Goal: Task Accomplishment & Management: Use online tool/utility

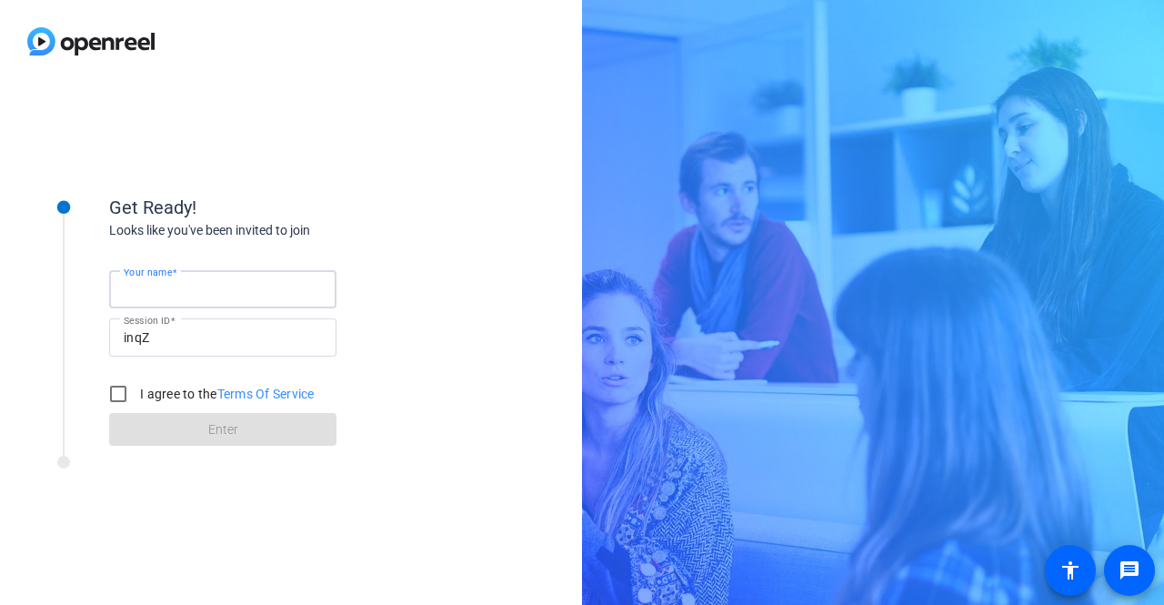
click at [241, 287] on input "Your name" at bounding box center [223, 289] width 198 height 22
type input "[PERSON_NAME]"
click at [126, 394] on input "I agree to the Terms Of Service" at bounding box center [118, 394] width 36 height 36
checkbox input "true"
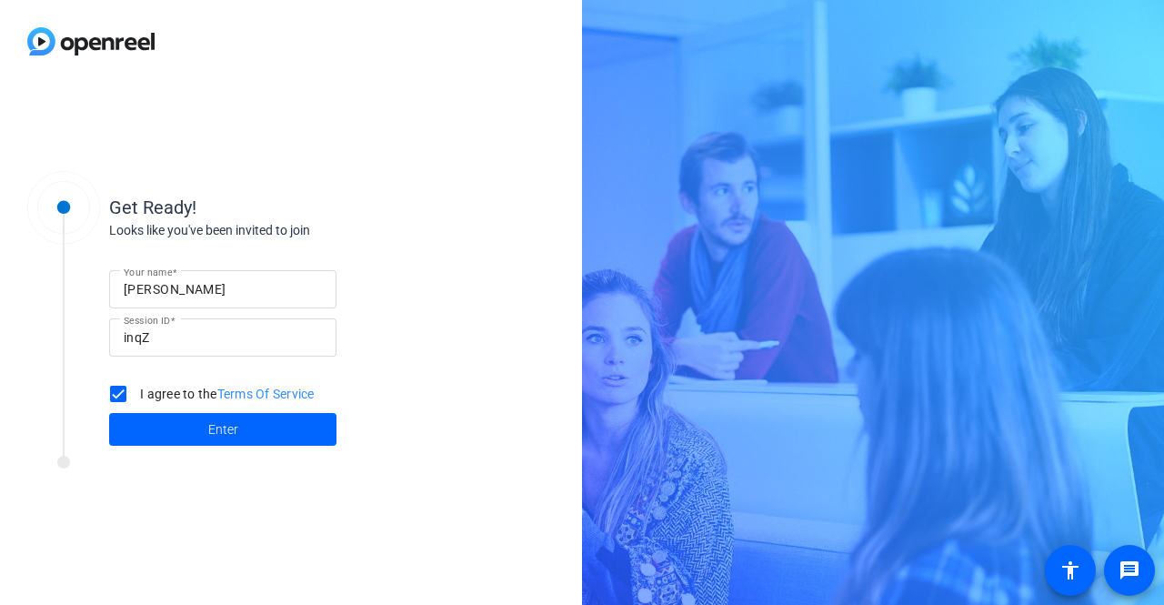
click at [176, 432] on span at bounding box center [222, 429] width 227 height 44
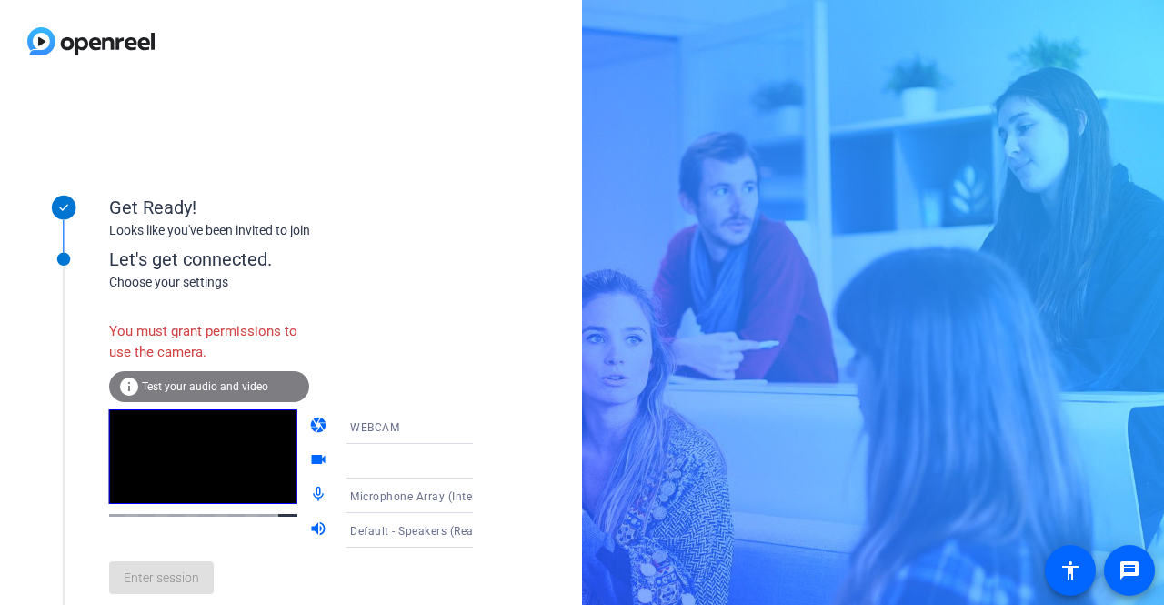
click at [378, 430] on span "WEBCAM" at bounding box center [374, 427] width 49 height 13
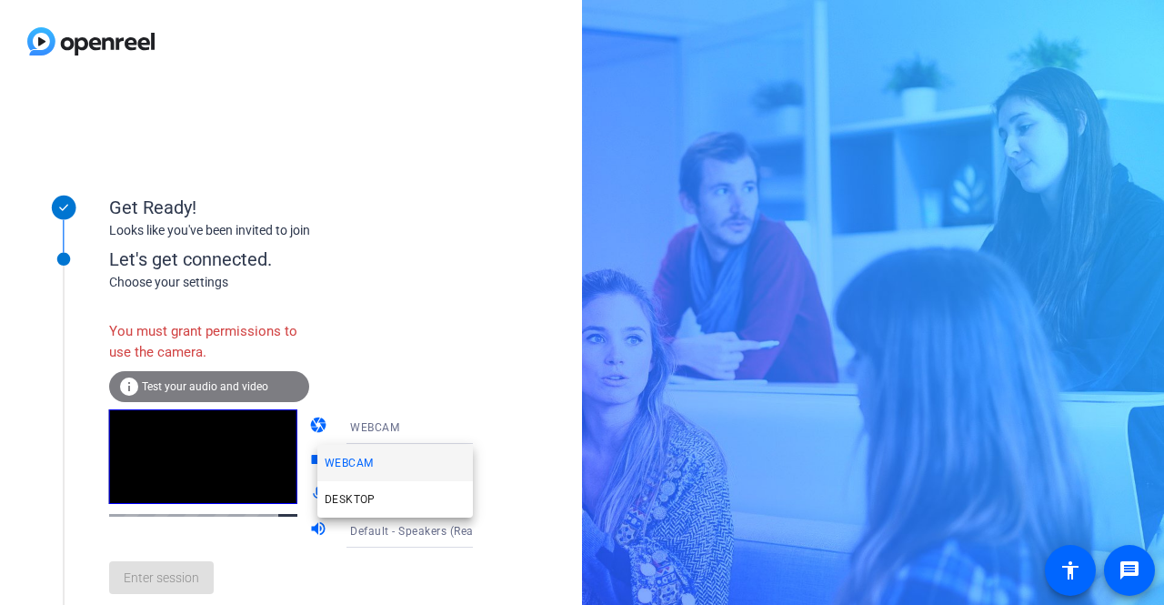
click at [402, 365] on div at bounding box center [582, 302] width 1164 height 605
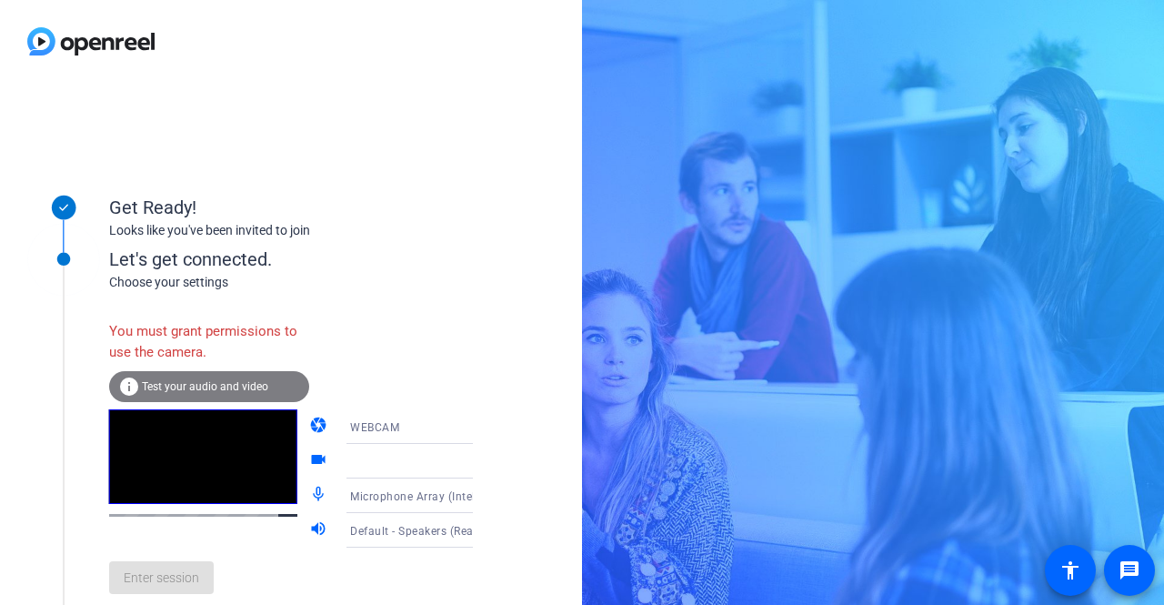
click at [212, 347] on div "You must grant permissions to use the camera." at bounding box center [209, 341] width 200 height 59
click at [411, 457] on div at bounding box center [418, 461] width 136 height 22
click at [480, 462] on icon at bounding box center [491, 461] width 22 height 22
click at [487, 462] on icon at bounding box center [491, 461] width 9 height 5
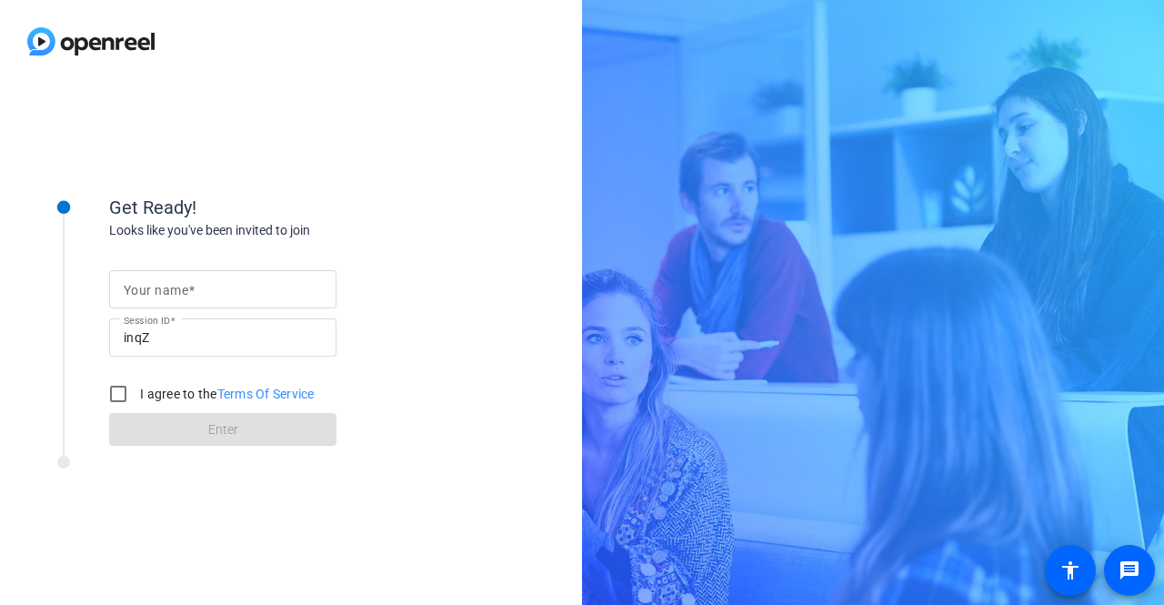
click at [213, 301] on div at bounding box center [223, 289] width 198 height 38
type input "[PERSON_NAME]"
click at [124, 395] on input "I agree to the Terms Of Service" at bounding box center [118, 394] width 36 height 36
checkbox input "true"
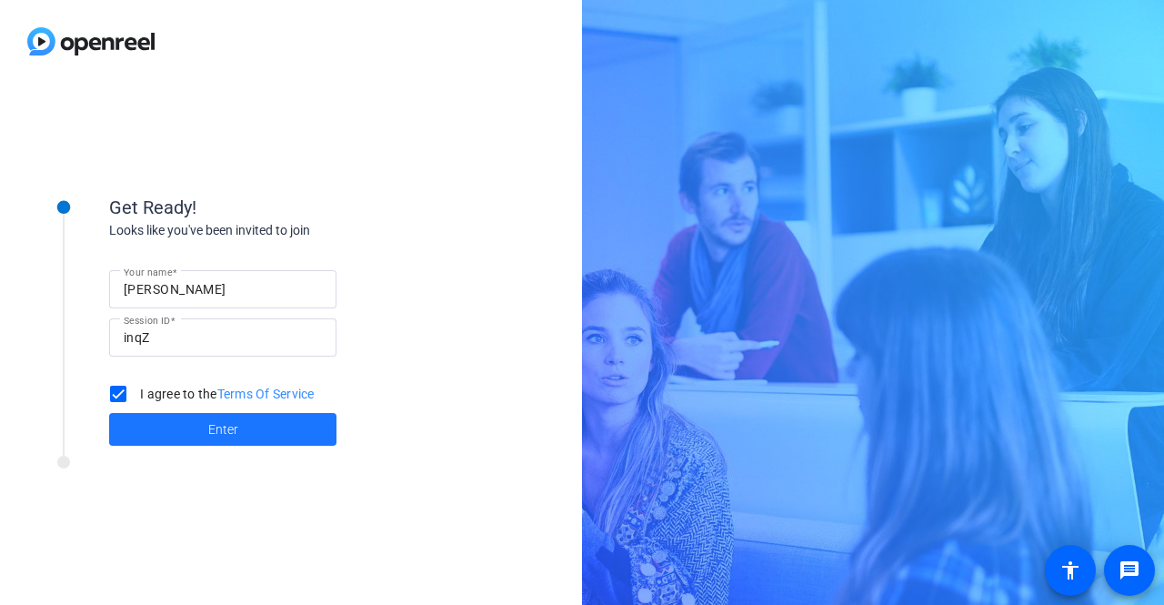
click at [169, 436] on span at bounding box center [222, 429] width 227 height 44
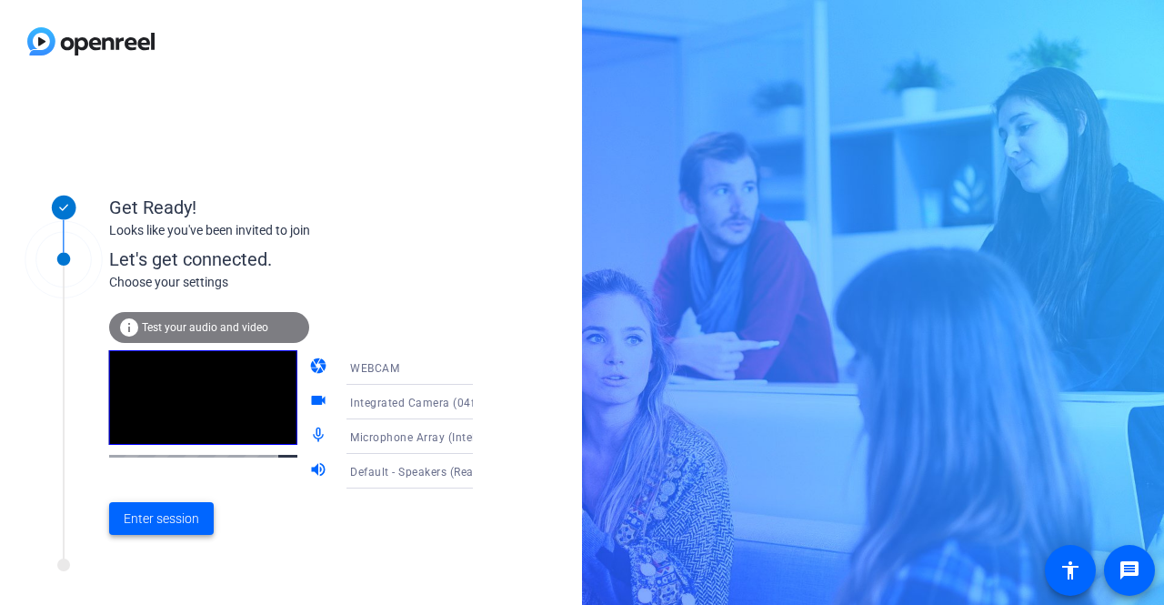
click at [167, 520] on span "Enter session" at bounding box center [161, 518] width 75 height 19
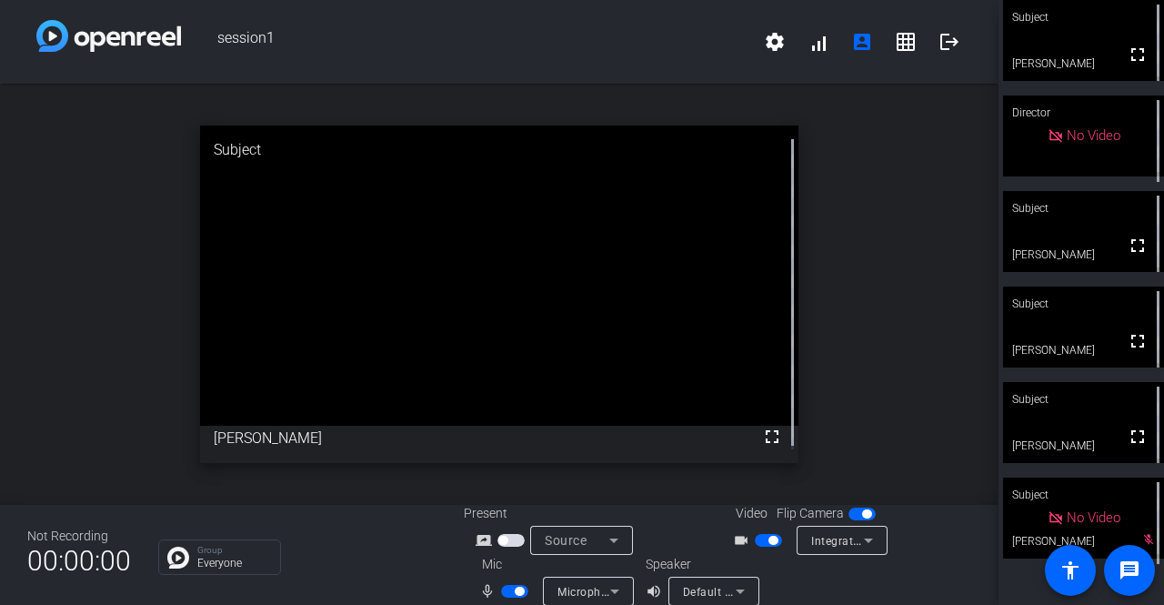
scroll to position [21, 0]
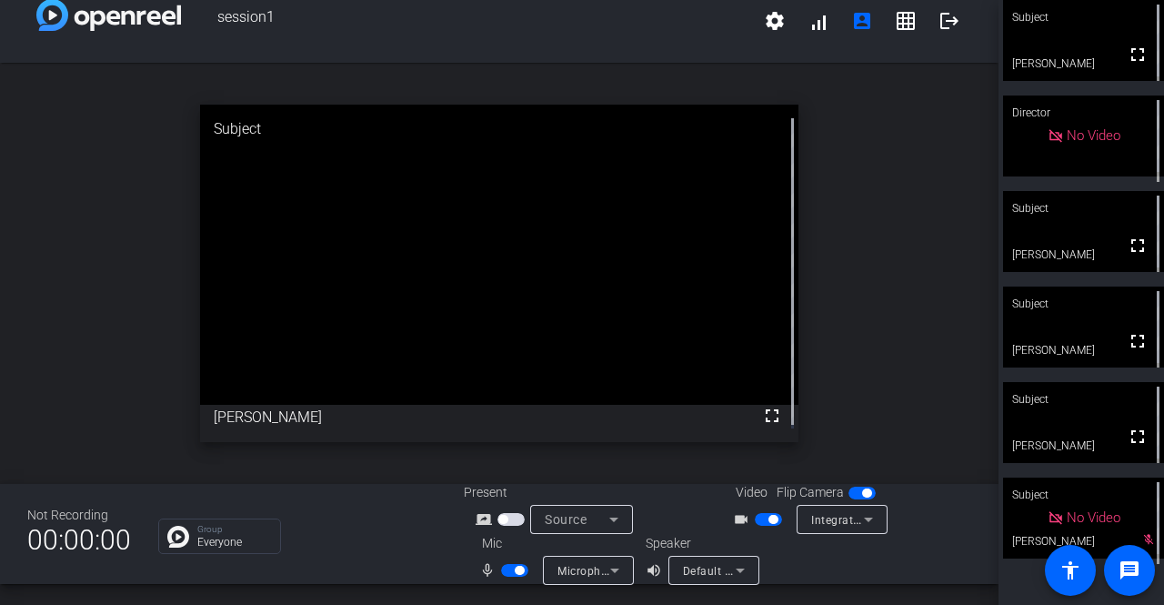
click at [769, 522] on span "button" at bounding box center [773, 519] width 9 height 9
click at [515, 570] on span "button" at bounding box center [519, 570] width 9 height 9
click at [515, 571] on span "button" at bounding box center [514, 570] width 27 height 13
click at [515, 574] on span "button" at bounding box center [519, 570] width 9 height 9
click at [513, 567] on span "button" at bounding box center [514, 570] width 27 height 13
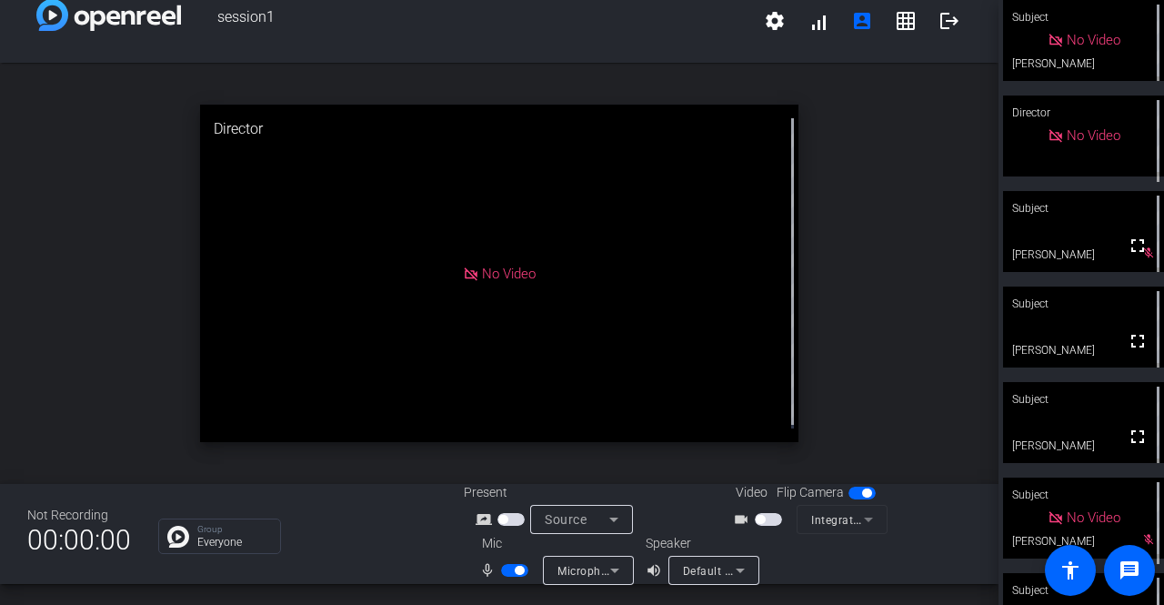
click at [509, 567] on span "button" at bounding box center [514, 570] width 27 height 13
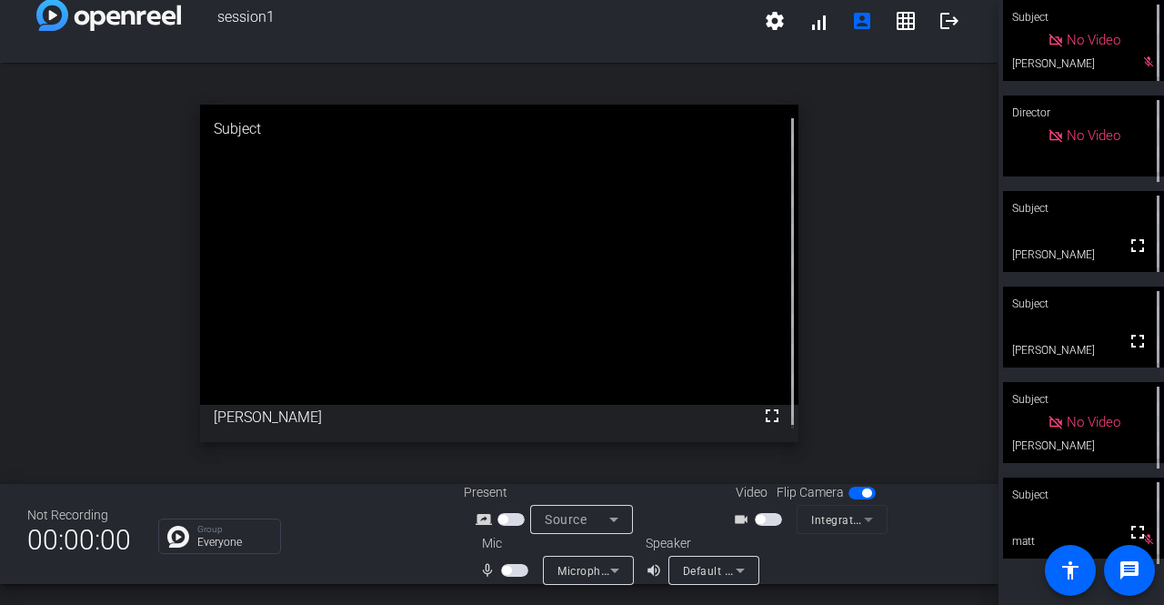
click at [506, 565] on span "button" at bounding box center [514, 570] width 27 height 13
